Goal: Information Seeking & Learning: Learn about a topic

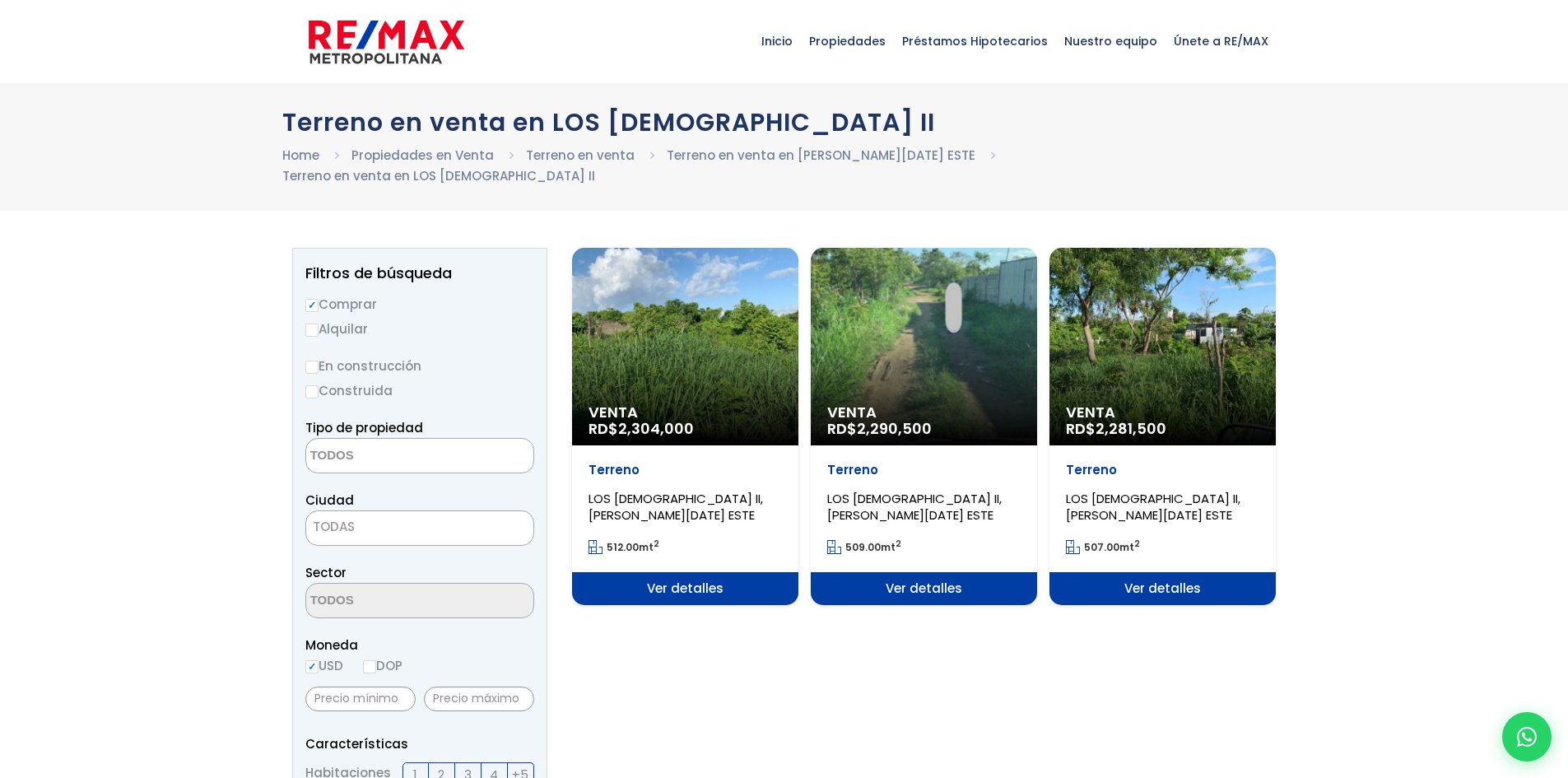
select select
click at [713, 572] on span "Ver detalles" at bounding box center [685, 588] width 227 height 32
select select
click at [798, 349] on div "Venta RD$ 2,290,500" at bounding box center [685, 346] width 227 height 198
select select
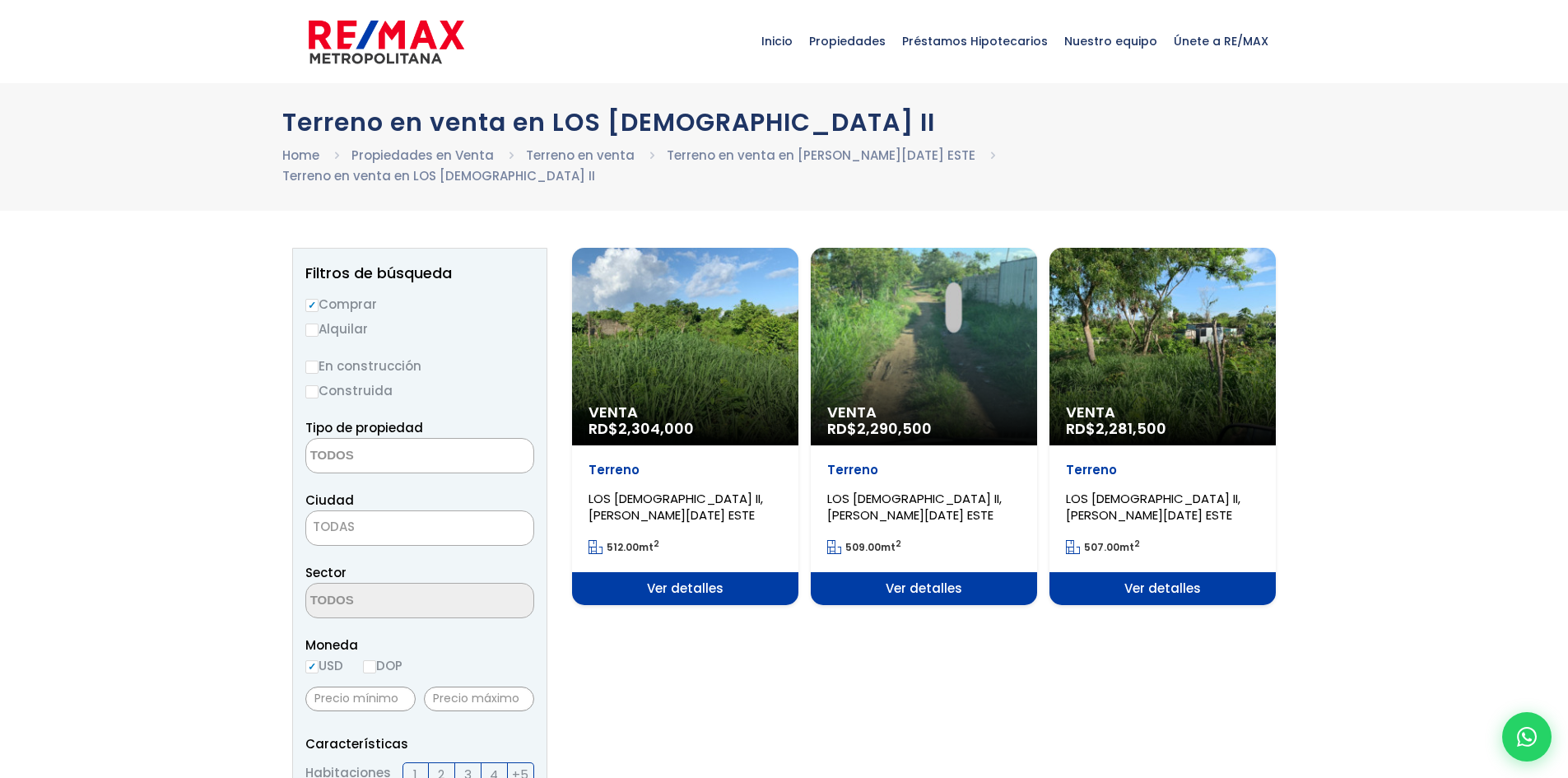
click at [798, 305] on div "Venta RD$ 2,281,500" at bounding box center [685, 346] width 227 height 198
